Goal: Task Accomplishment & Management: Manage account settings

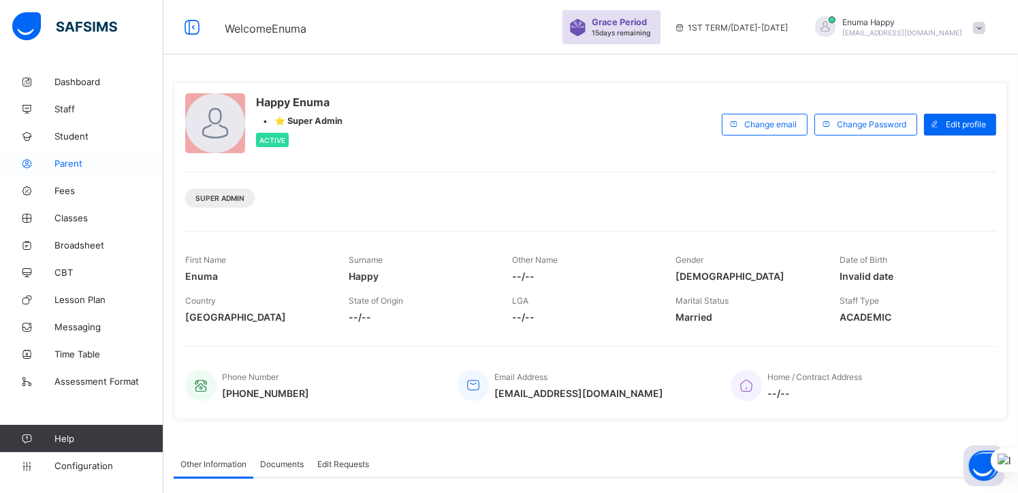
click at [76, 168] on span "Parent" at bounding box center [108, 163] width 109 height 11
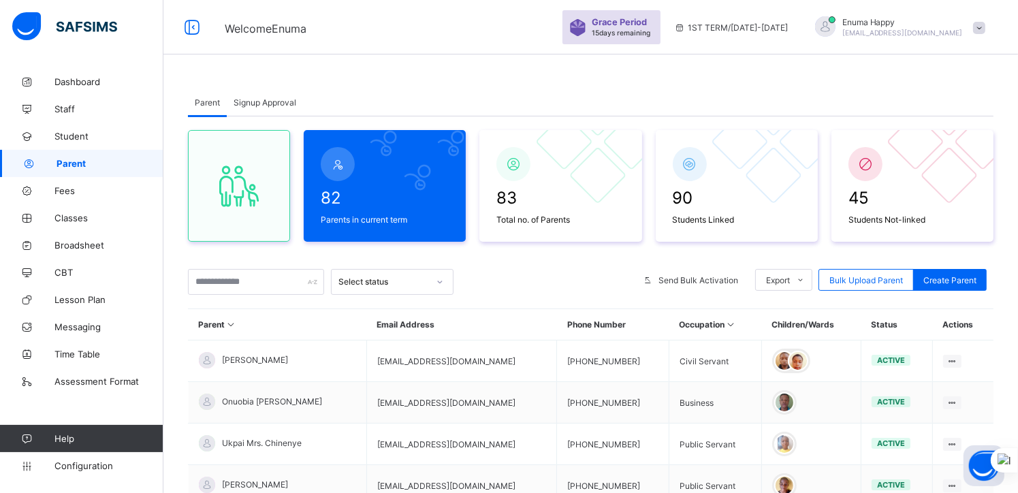
click at [245, 103] on span "Signup Approval" at bounding box center [265, 102] width 63 height 10
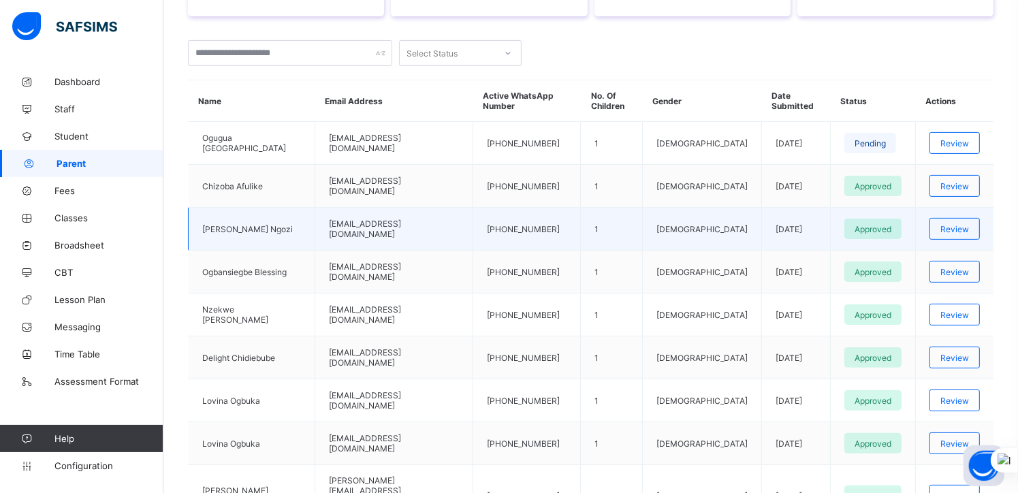
scroll to position [291, 0]
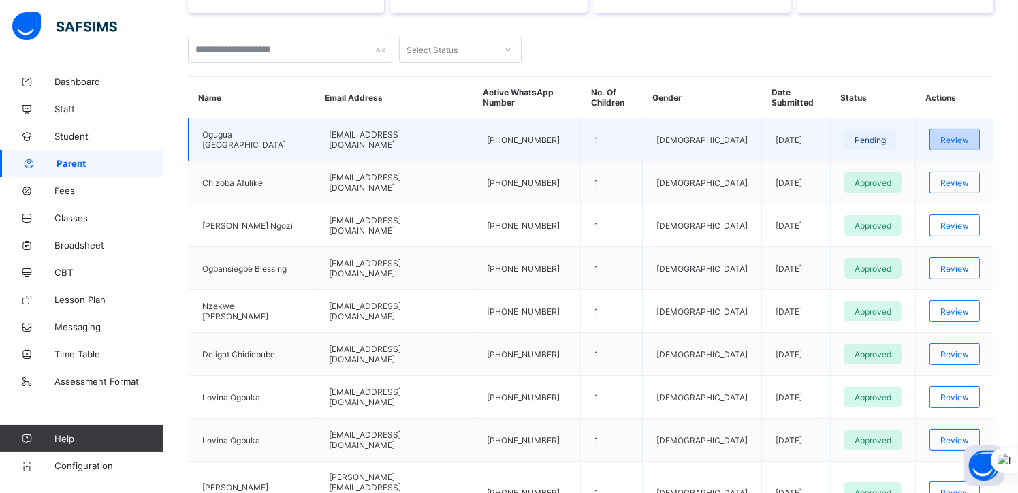
click at [966, 136] on span "Review" at bounding box center [955, 140] width 29 height 10
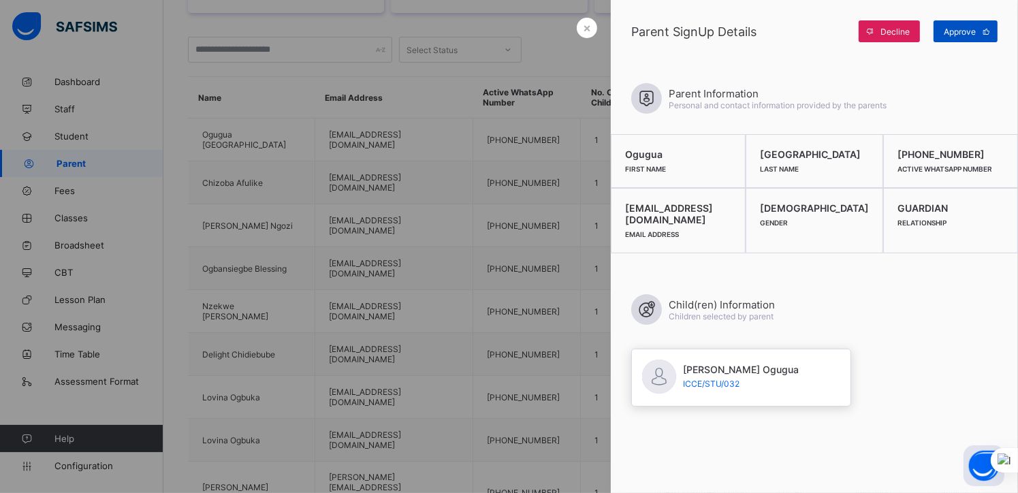
click at [958, 29] on span "Approve" at bounding box center [960, 32] width 32 height 10
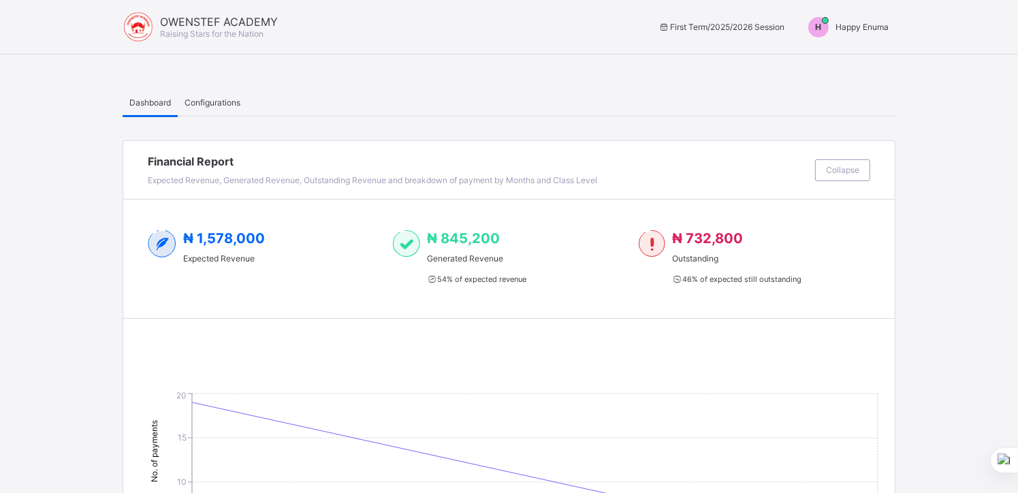
click at [867, 27] on span "Happy Enuma" at bounding box center [862, 27] width 53 height 10
click at [848, 57] on span "Switch to Admin View" at bounding box center [838, 58] width 104 height 16
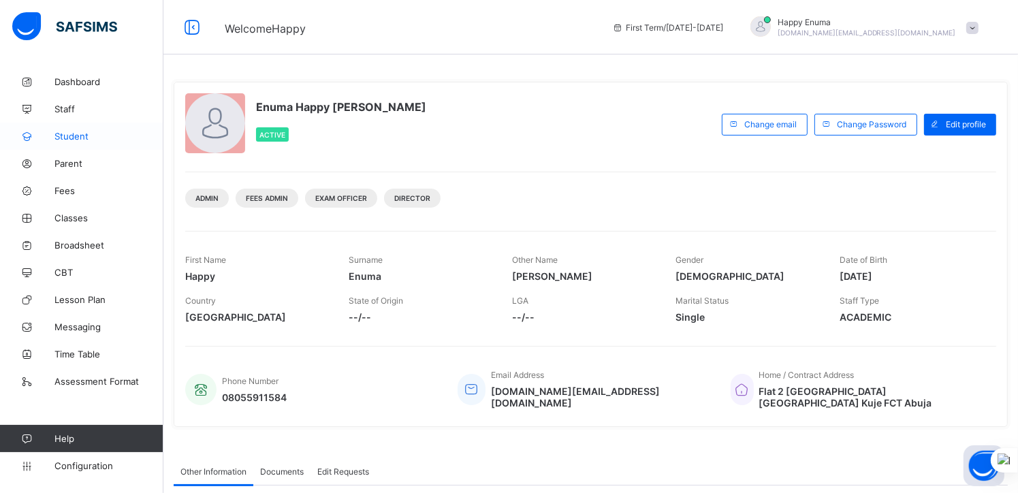
click at [69, 136] on span "Student" at bounding box center [108, 136] width 109 height 11
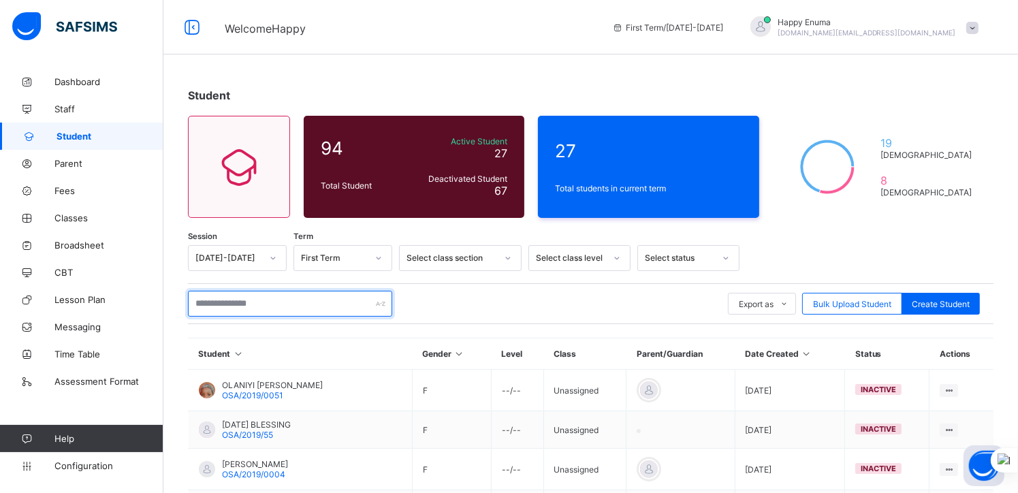
click at [272, 301] on input "text" at bounding box center [290, 304] width 204 height 26
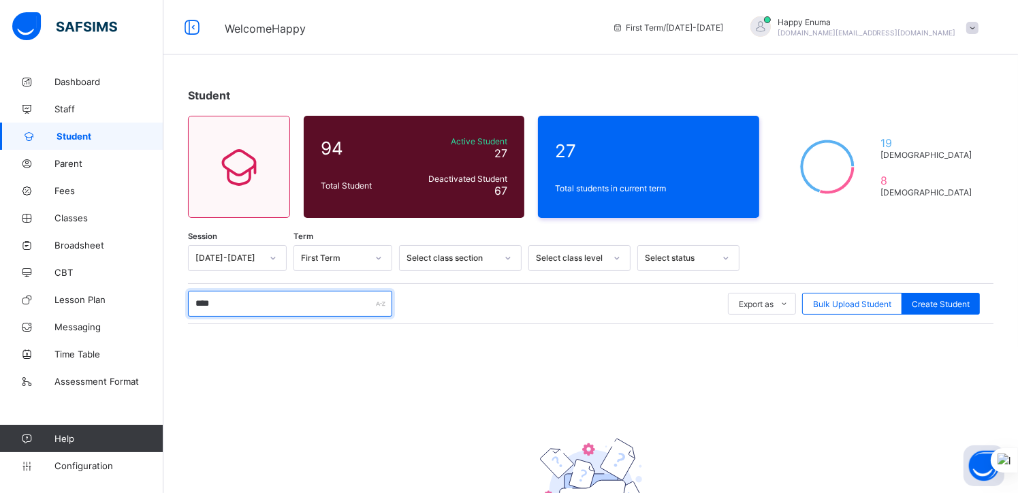
type input "****"
click at [424, 95] on div "Student" at bounding box center [591, 96] width 806 height 14
